Goal: Task Accomplishment & Management: Manage account settings

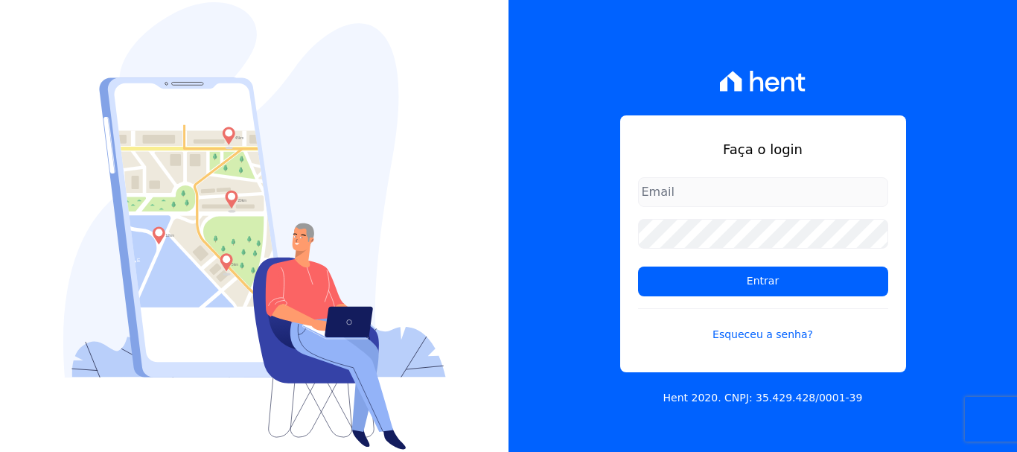
type input "[EMAIL_ADDRESS][DOMAIN_NAME]"
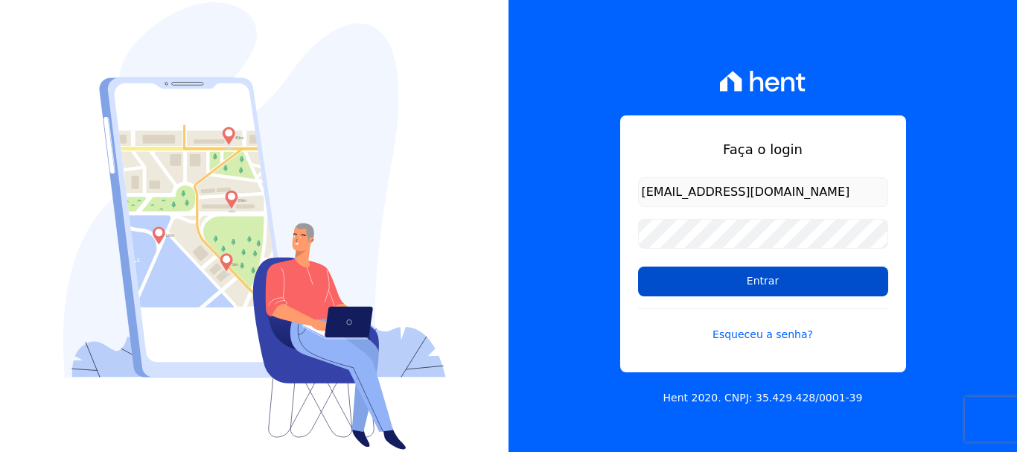
click at [765, 280] on input "Entrar" at bounding box center [763, 282] width 250 height 30
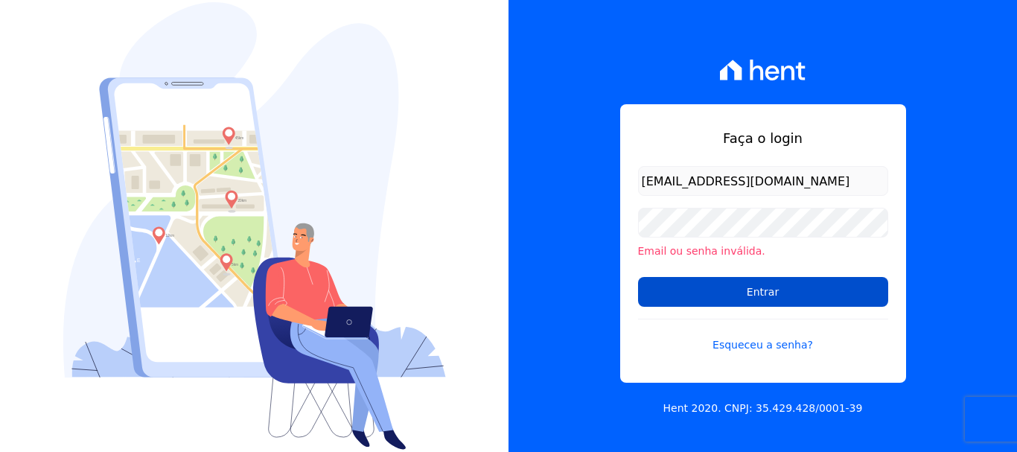
click at [774, 293] on input "Entrar" at bounding box center [763, 292] width 250 height 30
click at [756, 290] on input "Entrar" at bounding box center [763, 292] width 250 height 30
